Goal: Task Accomplishment & Management: Use online tool/utility

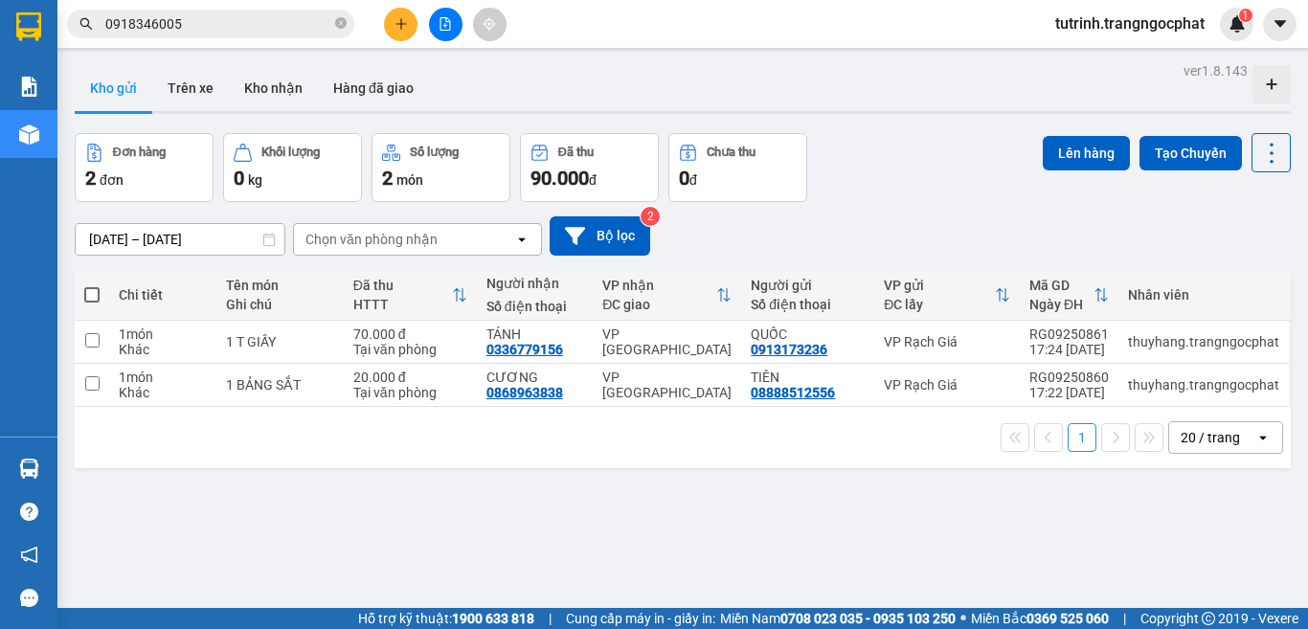
click at [946, 503] on section "Kết quả tìm kiếm ( 1 ) Bộ lọc Mã ĐH Trạng thái Món hàng Tổng cước Chưa cước Ngư…" at bounding box center [654, 314] width 1308 height 629
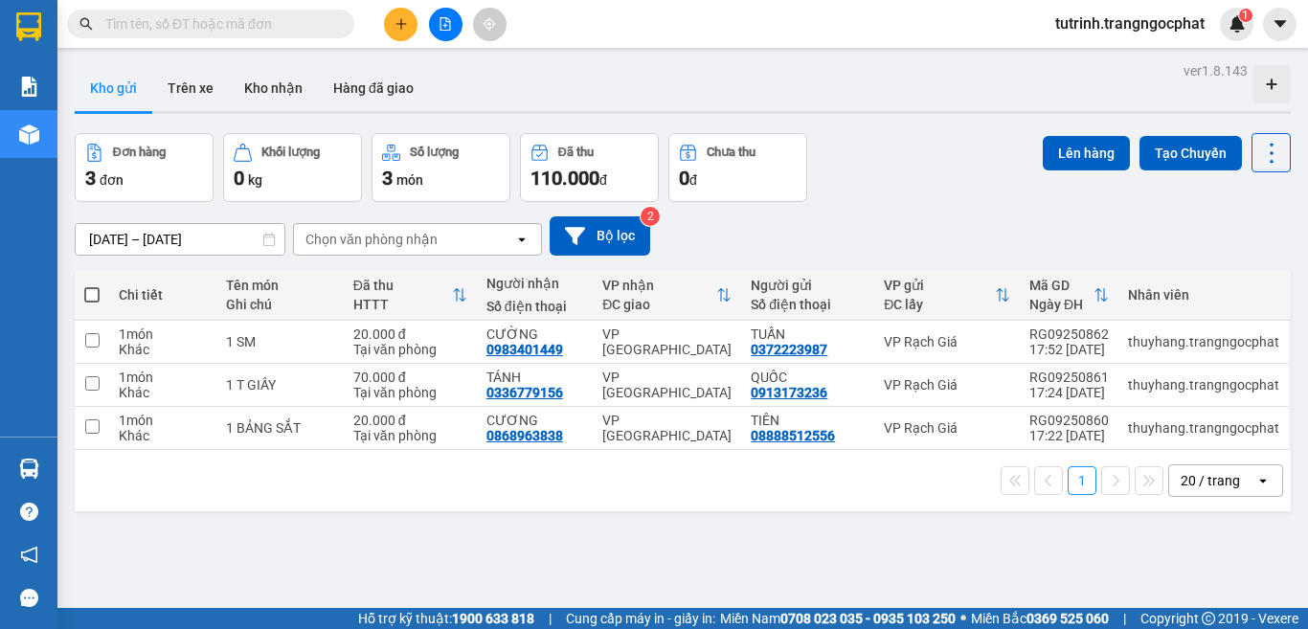
click at [90, 290] on span at bounding box center [91, 294] width 15 height 15
click at [92, 285] on input "checkbox" at bounding box center [92, 285] width 0 height 0
checkbox input "true"
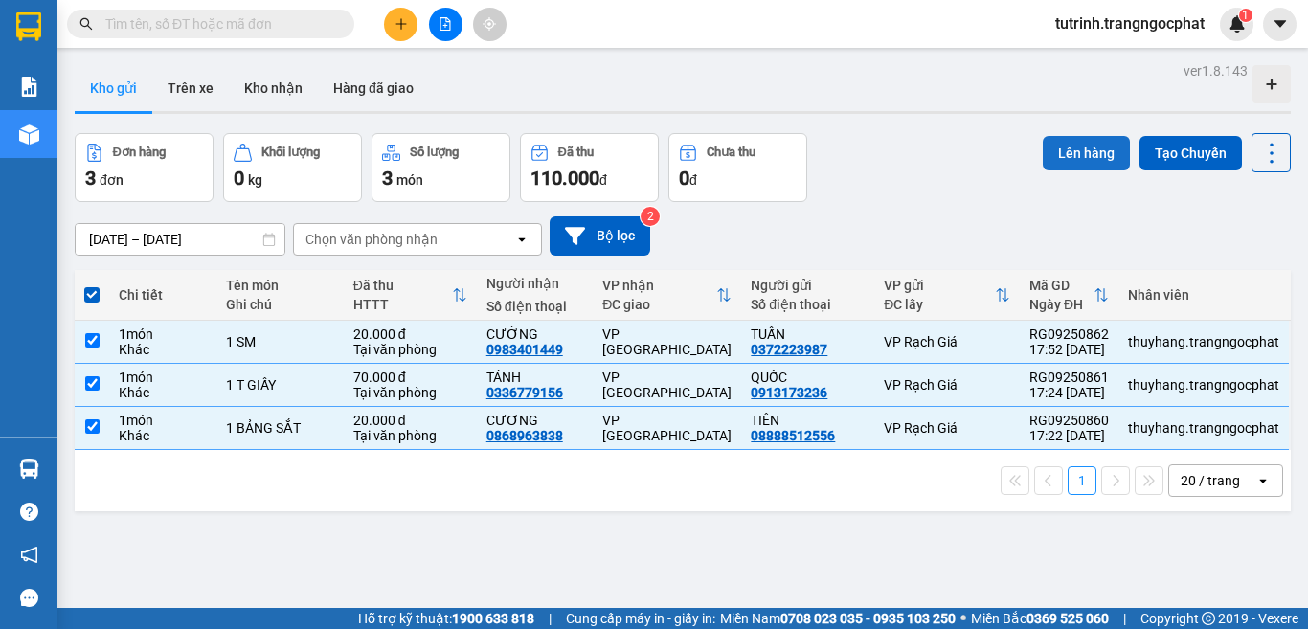
click at [1067, 157] on button "Lên hàng" at bounding box center [1085, 153] width 87 height 34
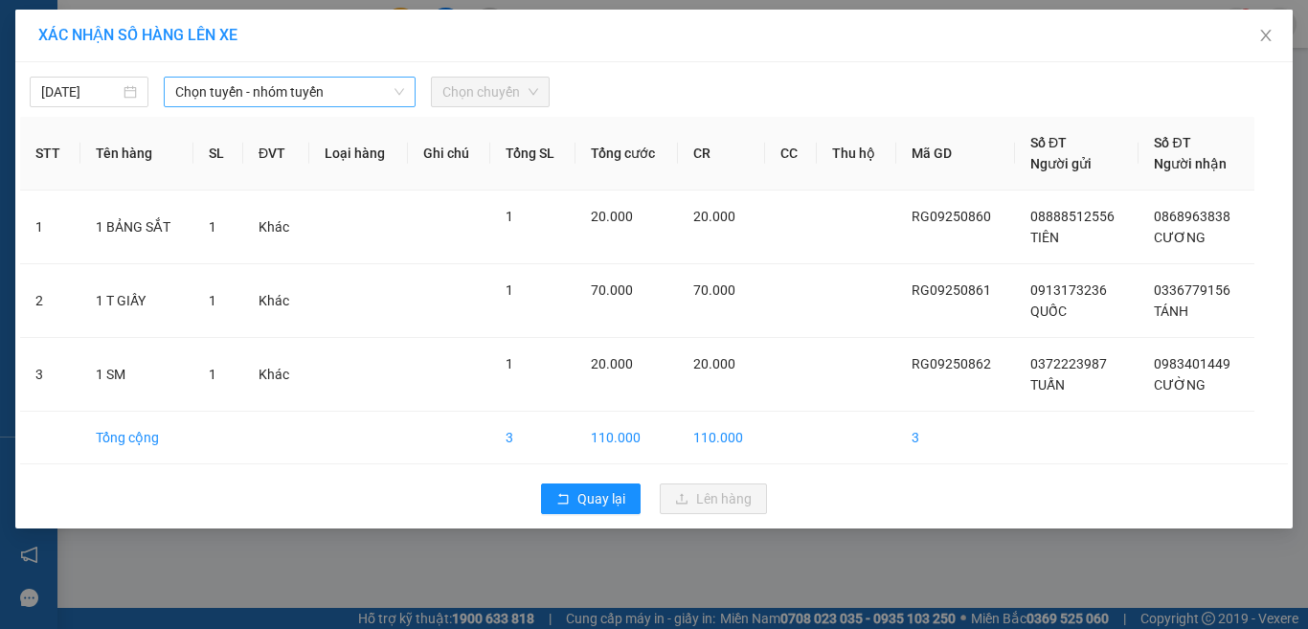
click at [392, 98] on span "Chọn tuyến - nhóm tuyến" at bounding box center [289, 92] width 229 height 29
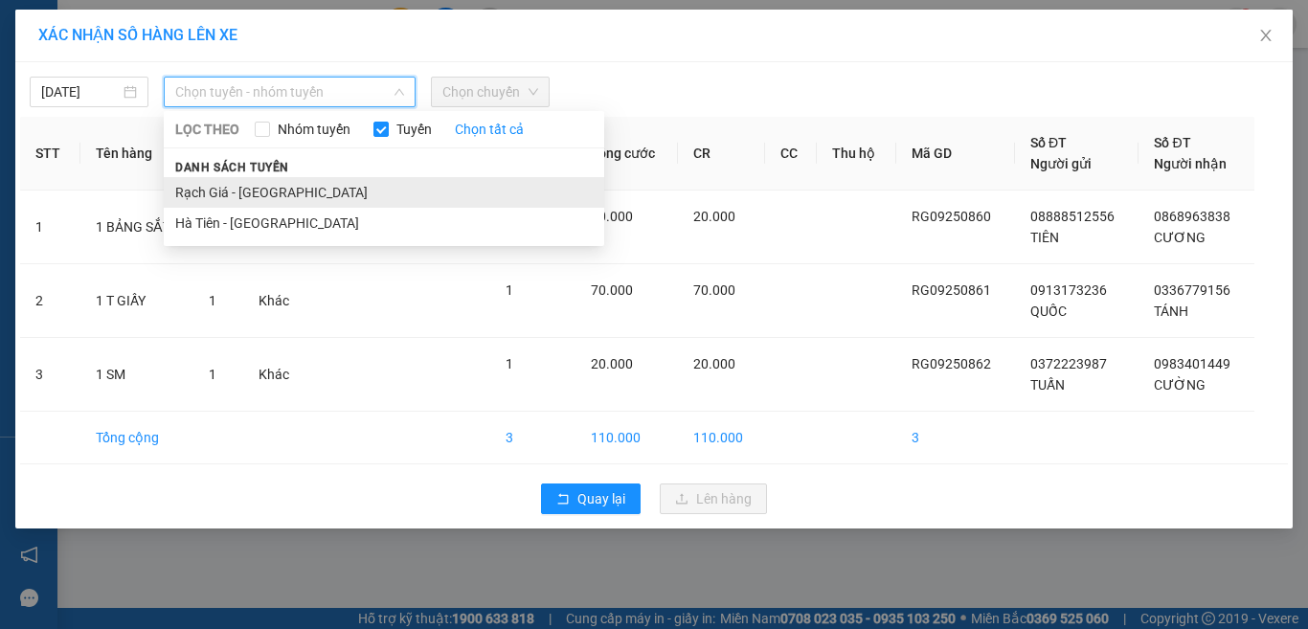
click at [262, 191] on li "Rạch Giá - [GEOGRAPHIC_DATA]" at bounding box center [384, 192] width 440 height 31
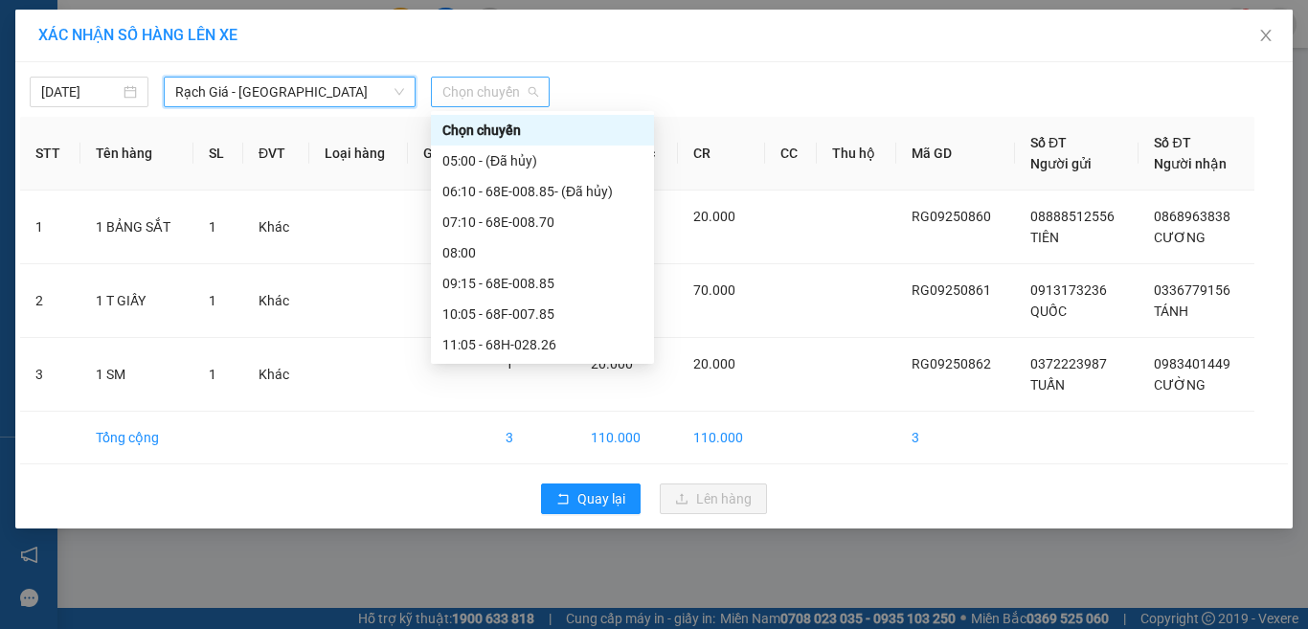
click at [463, 90] on span "Chọn chuyến" at bounding box center [490, 92] width 96 height 29
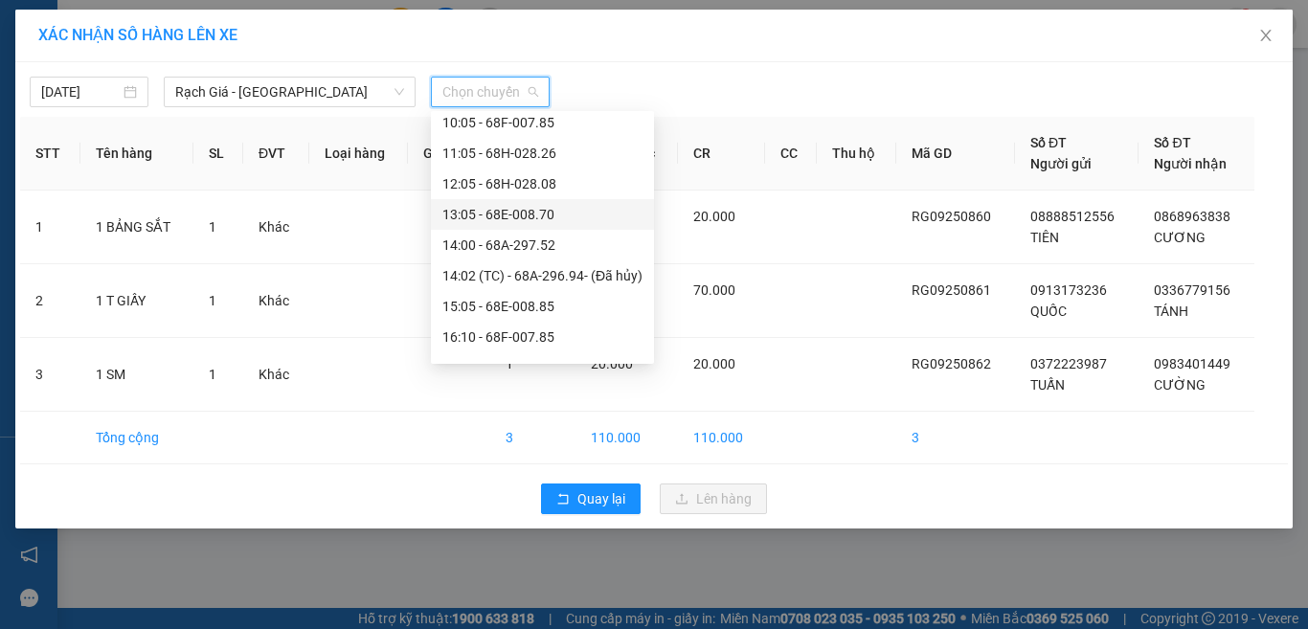
scroll to position [276, 0]
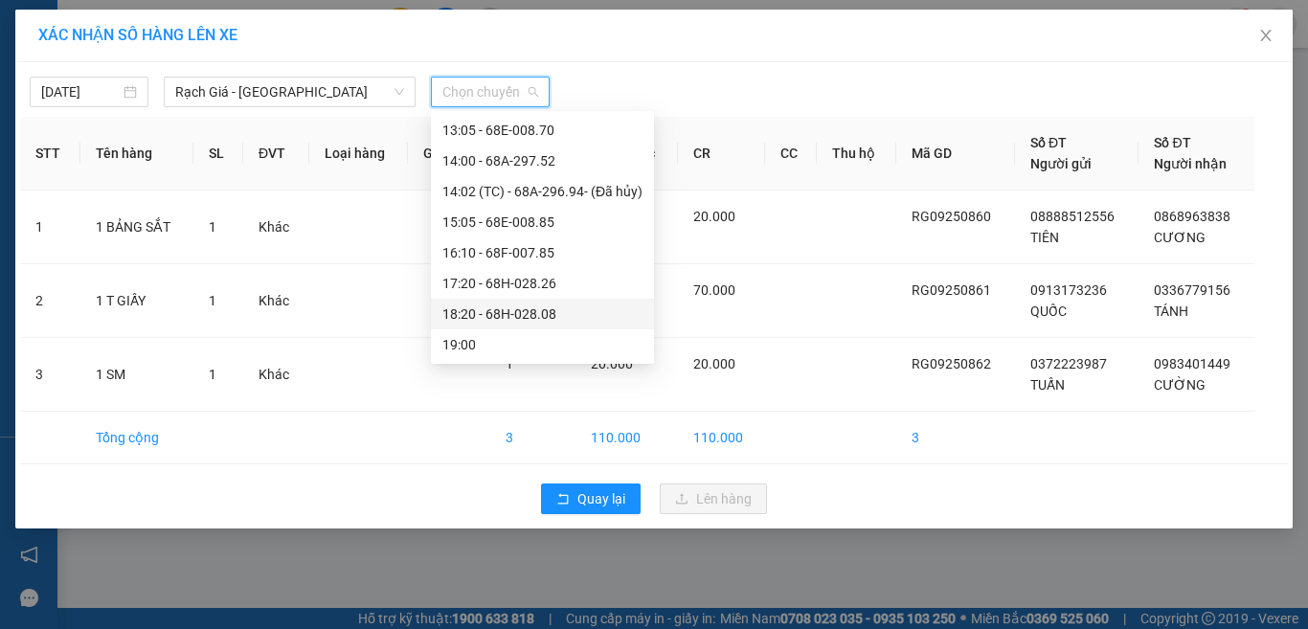
click at [460, 316] on div "18:20 - 68H-028.08" at bounding box center [542, 313] width 200 height 21
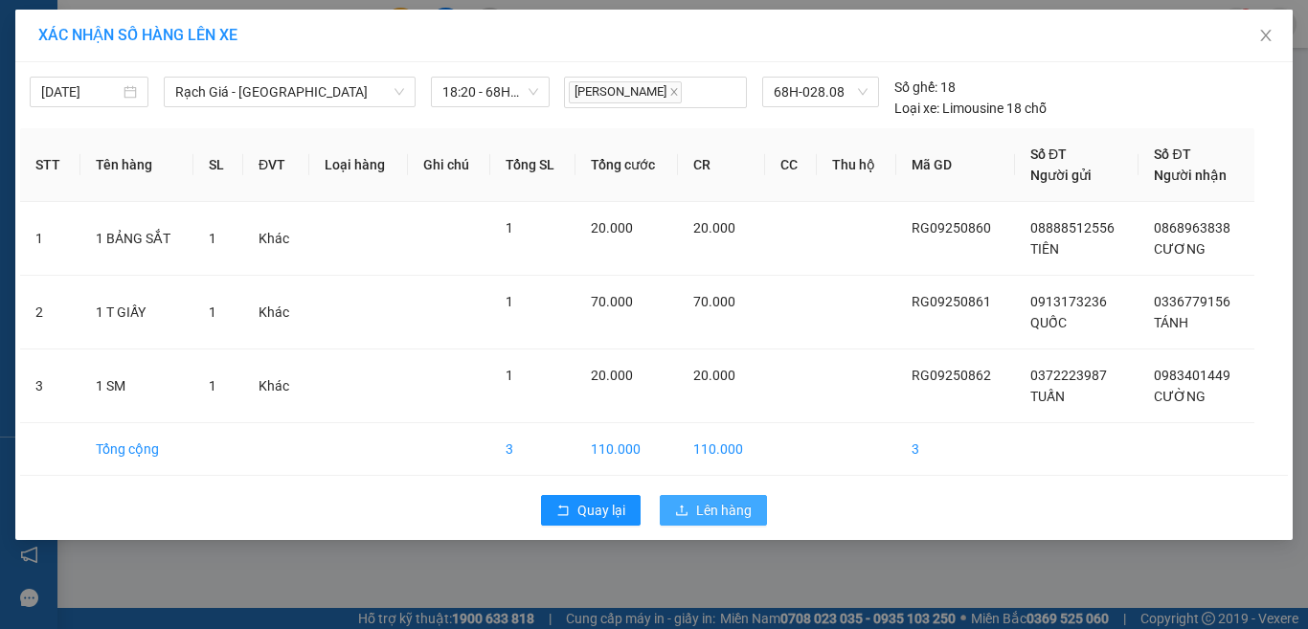
click at [683, 517] on span "upload" at bounding box center [681, 511] width 13 height 15
